Goal: Task Accomplishment & Management: Complete application form

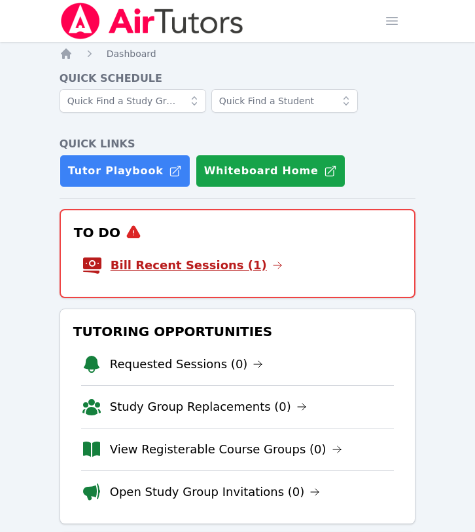
click at [170, 260] on link "Bill Recent Sessions (1)" at bounding box center [197, 265] width 172 height 18
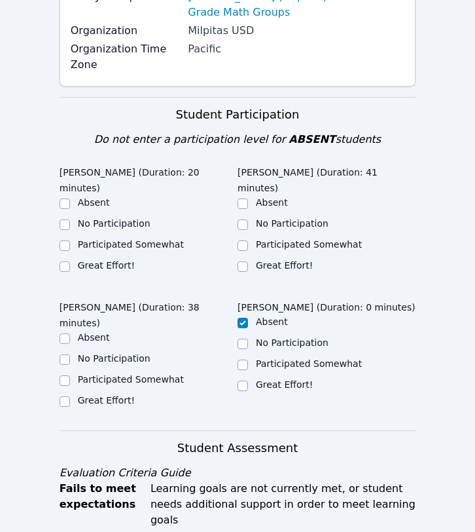
scroll to position [254, 0]
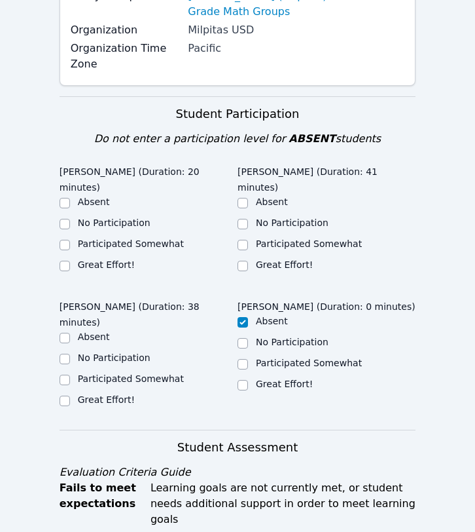
click at [95, 259] on label "Great Effort!" at bounding box center [106, 264] width 57 height 10
click at [70, 261] on input "Great Effort!" at bounding box center [65, 266] width 10 height 10
checkbox input "true"
click at [286, 259] on label "Great Effort!" at bounding box center [284, 264] width 57 height 10
click at [248, 261] on input "Great Effort!" at bounding box center [243, 266] width 10 height 10
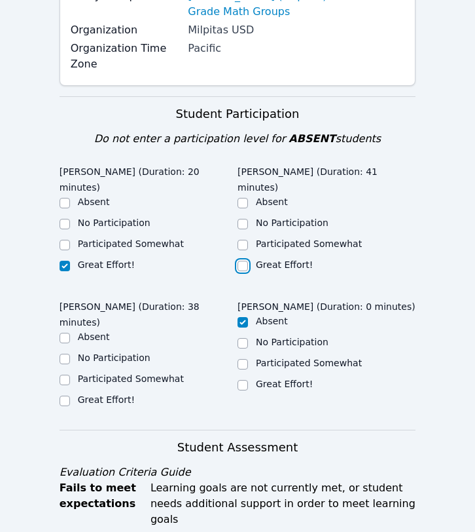
checkbox input "true"
click at [113, 394] on label "Great Effort!" at bounding box center [106, 399] width 57 height 10
click at [70, 395] on input "Great Effort!" at bounding box center [65, 400] width 10 height 10
checkbox input "true"
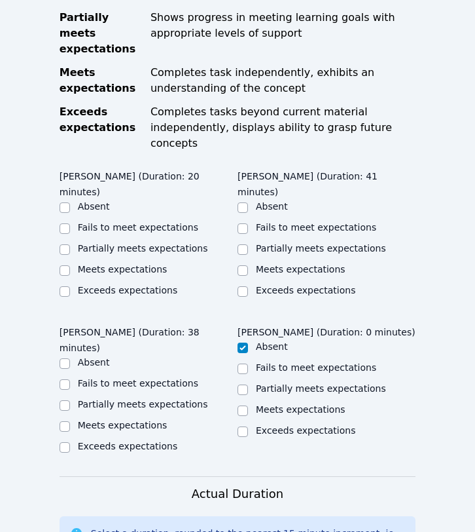
scroll to position [781, 0]
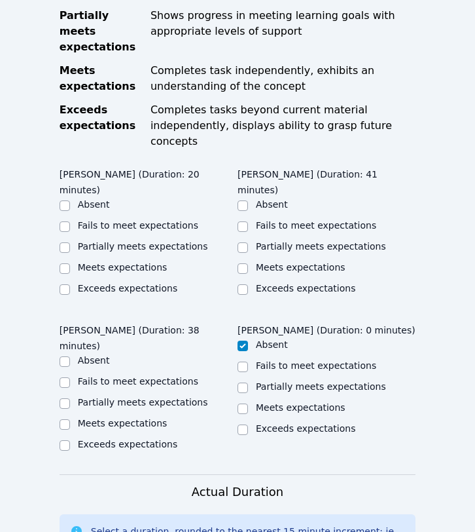
click at [108, 262] on label "Meets expectations" at bounding box center [123, 267] width 90 height 10
click at [70, 263] on input "Meets expectations" at bounding box center [65, 268] width 10 height 10
checkbox input "true"
click at [286, 262] on label "Meets expectations" at bounding box center [301, 267] width 90 height 10
click at [248, 263] on input "Meets expectations" at bounding box center [243, 268] width 10 height 10
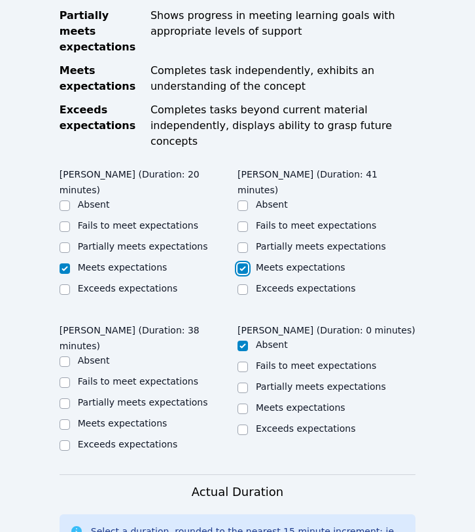
checkbox input "true"
click at [124, 418] on label "Meets expectations" at bounding box center [123, 423] width 90 height 10
click at [70, 419] on input "Meets expectations" at bounding box center [65, 424] width 10 height 10
checkbox input "true"
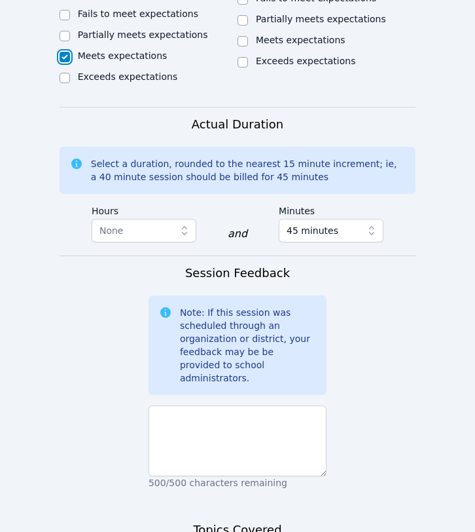
scroll to position [1261, 0]
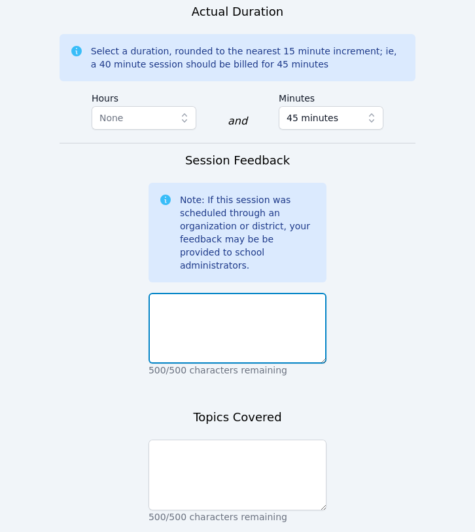
click at [232, 293] on textarea at bounding box center [238, 328] width 178 height 71
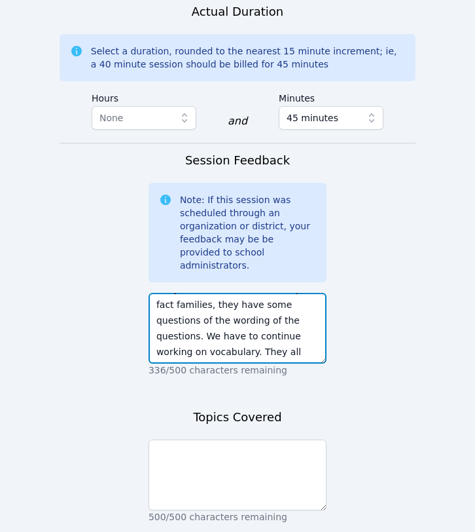
scroll to position [25, 0]
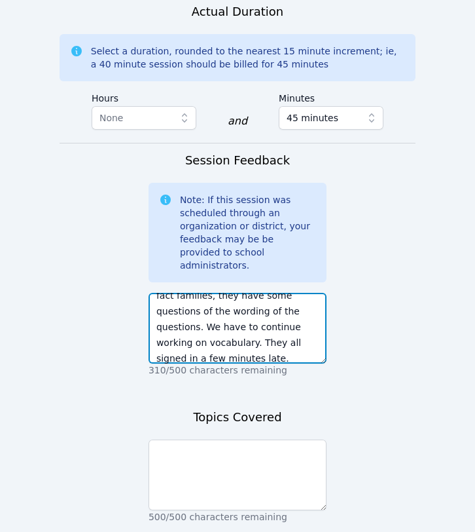
type textarea "They all understand the concept of fact families, they have some questions of t…"
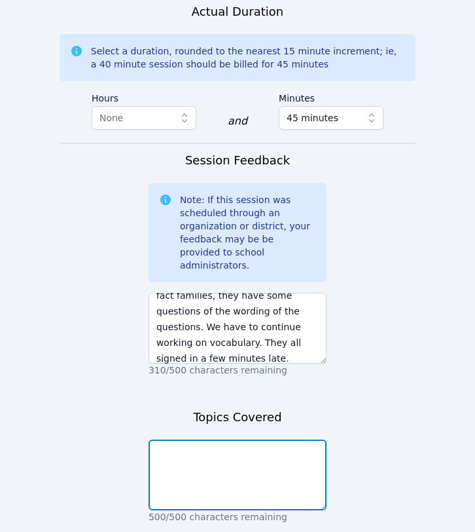
click at [223, 439] on textarea at bounding box center [238, 474] width 178 height 71
type textarea "f"
type textarea "Fact Families"
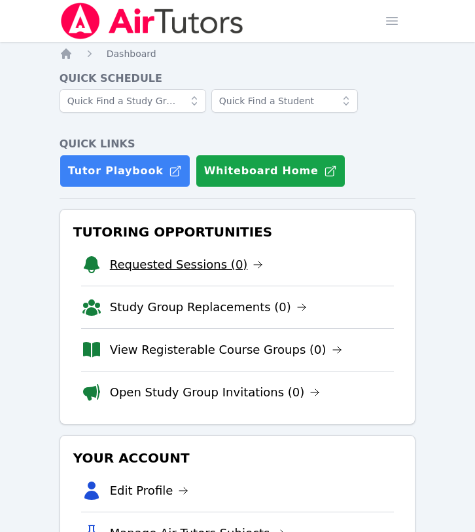
click at [148, 265] on link "Requested Sessions (0)" at bounding box center [187, 264] width 154 height 18
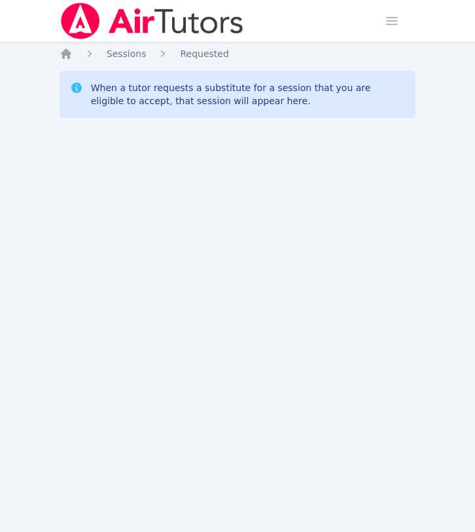
click at [146, 31] on img at bounding box center [152, 21] width 185 height 37
